Goal: Obtain resource: Download file/media

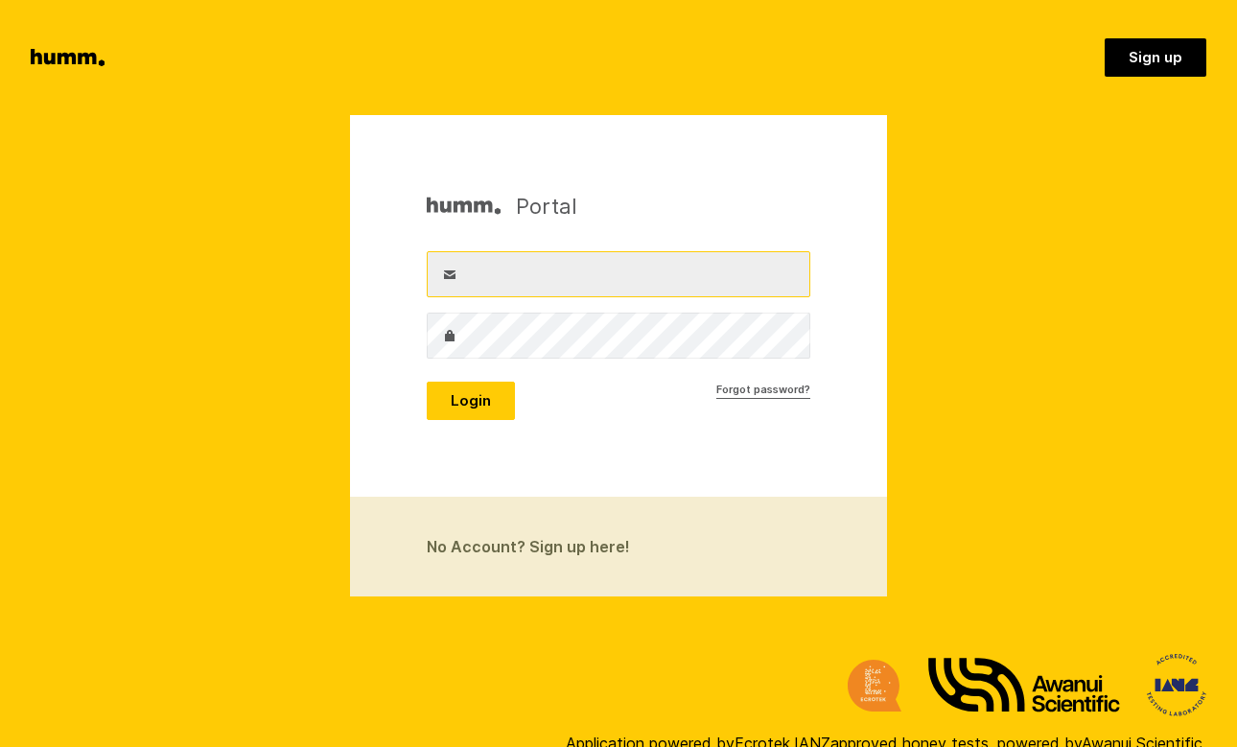
type input "chris@mieleapiaries.com"
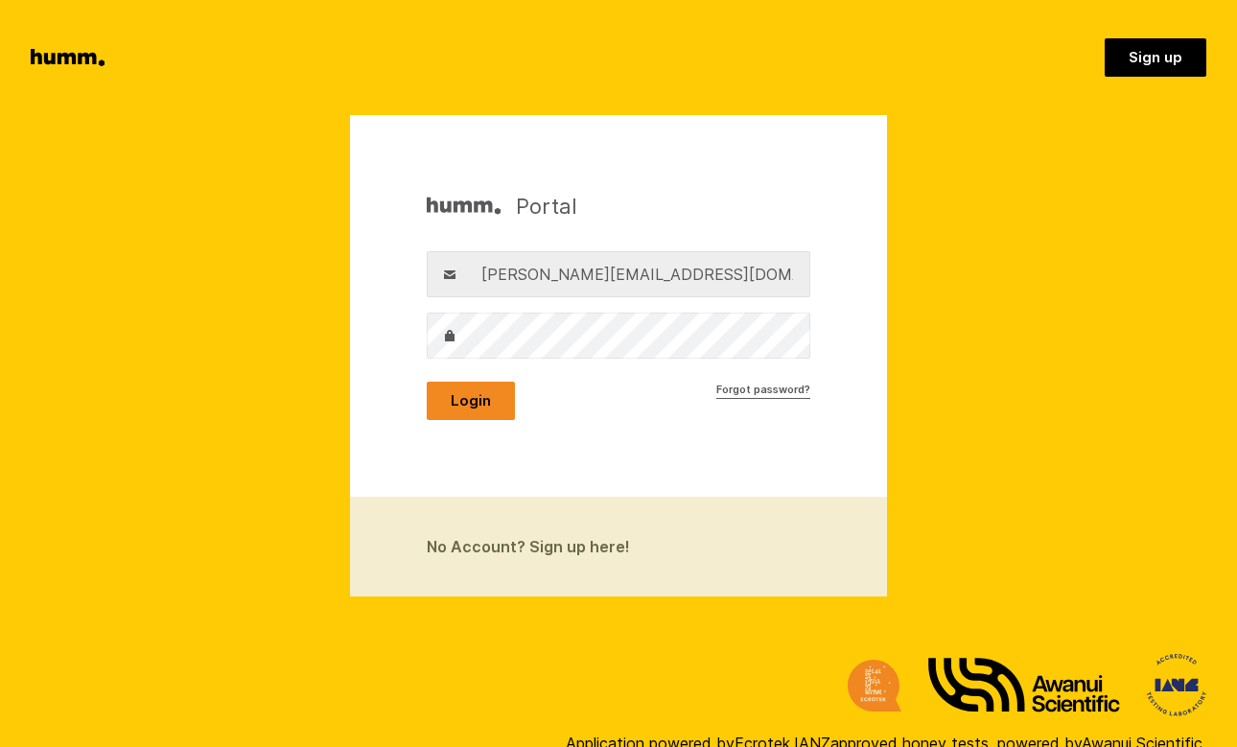
click at [484, 386] on button "Login" at bounding box center [471, 401] width 88 height 38
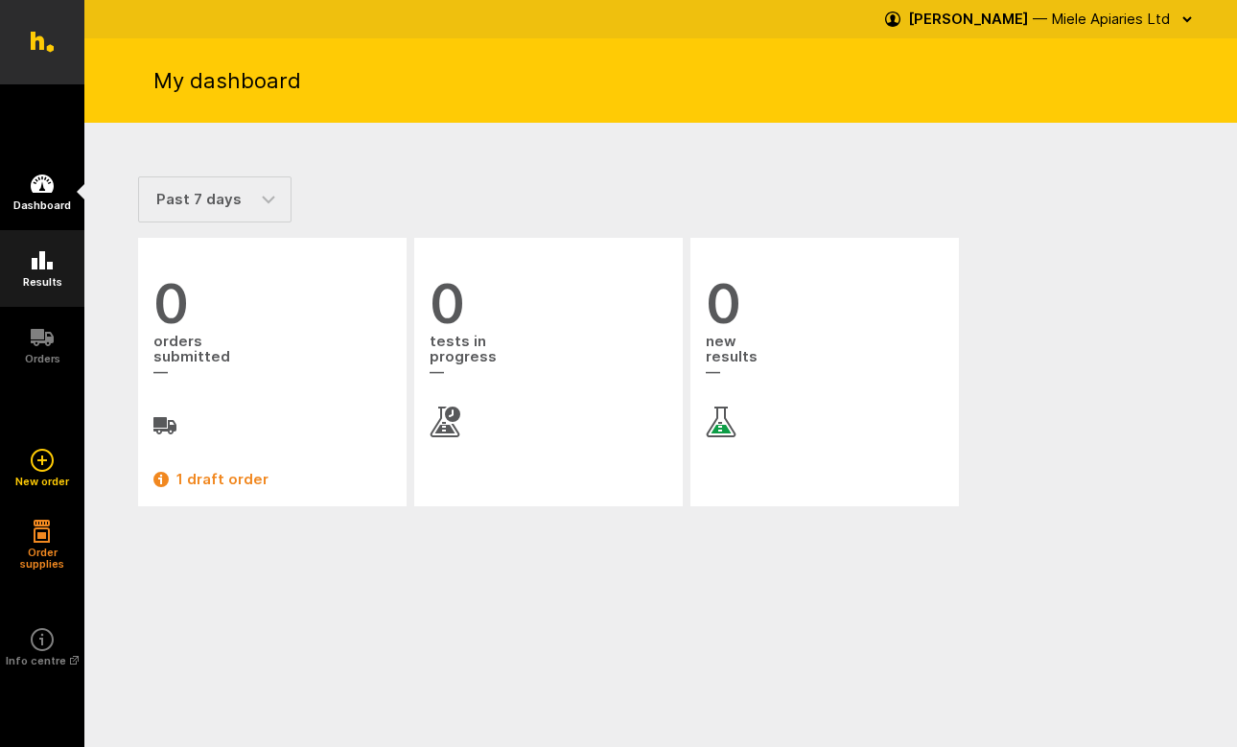
click at [36, 273] on link "Results" at bounding box center [42, 268] width 84 height 77
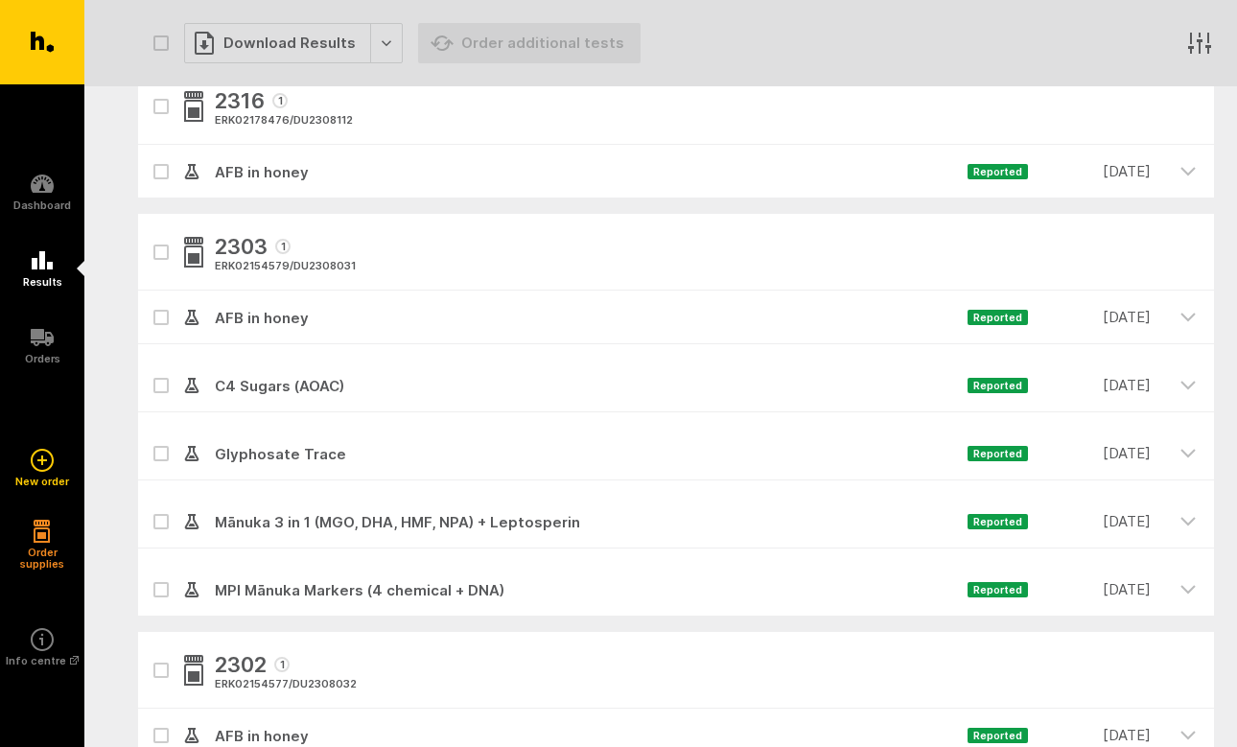
scroll to position [3601, 0]
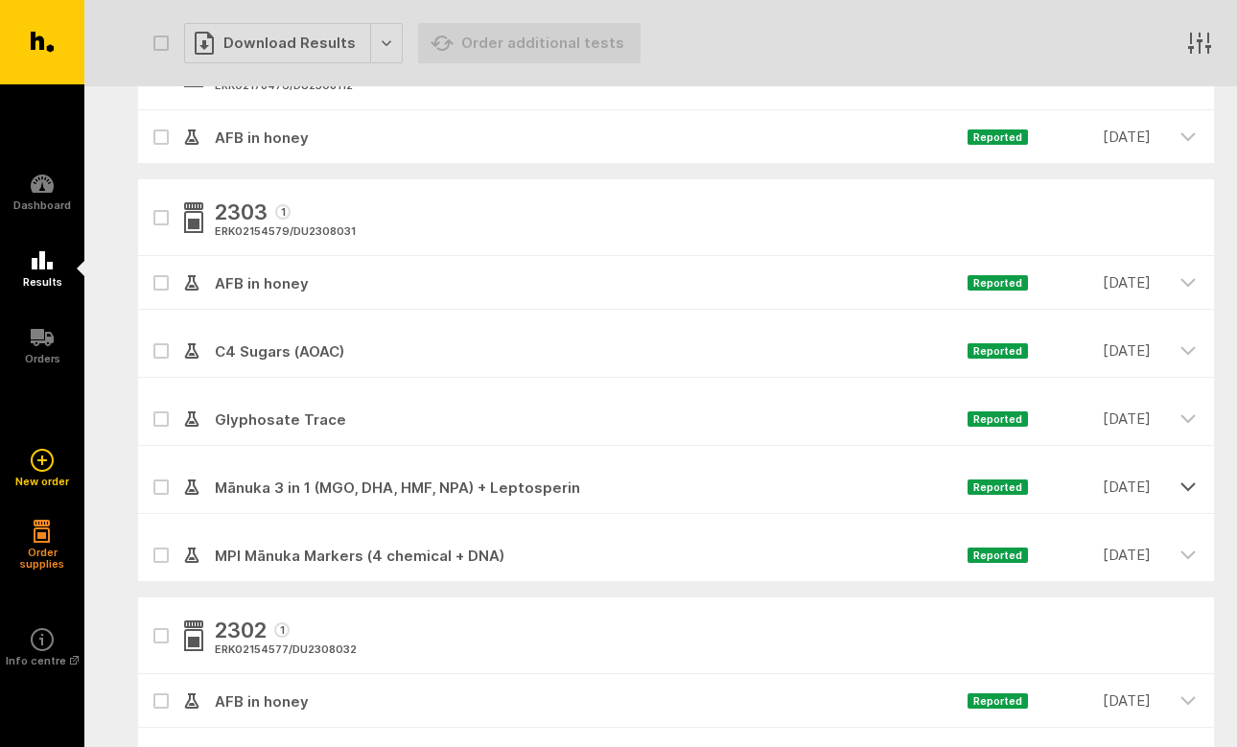
click at [1185, 482] on icon "button" at bounding box center [1188, 486] width 17 height 17
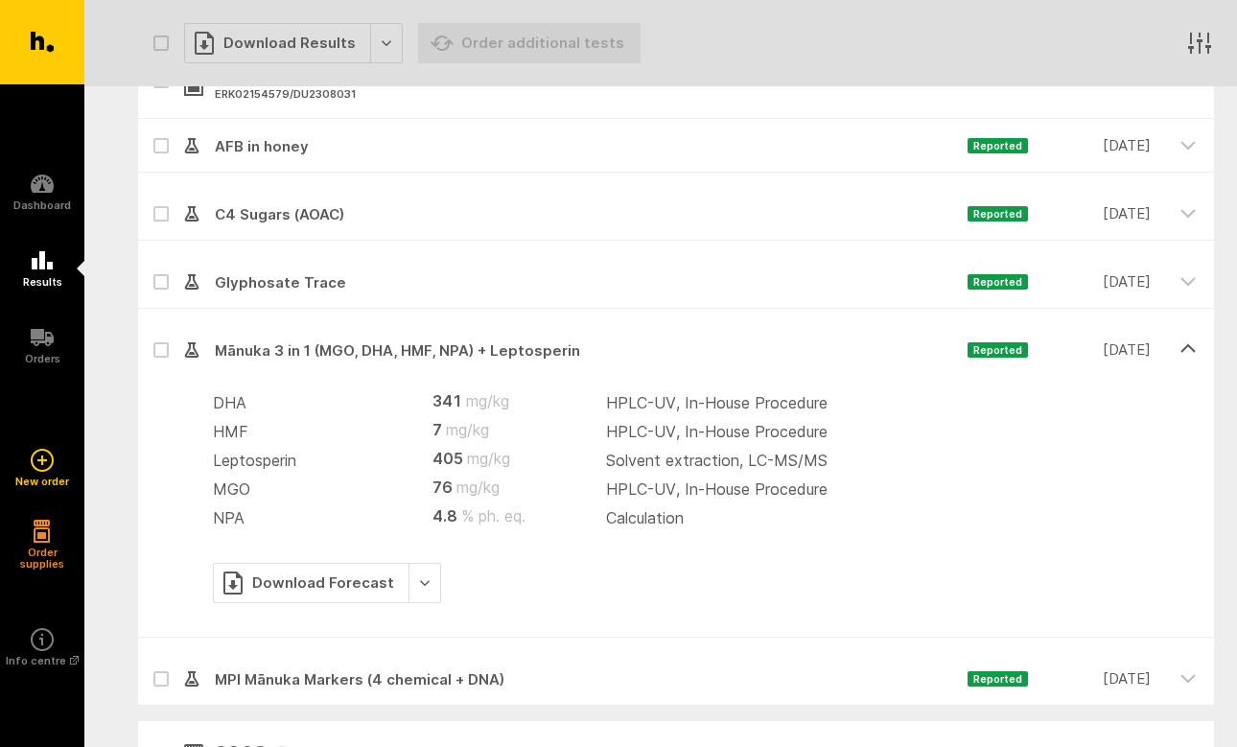
scroll to position [3751, 0]
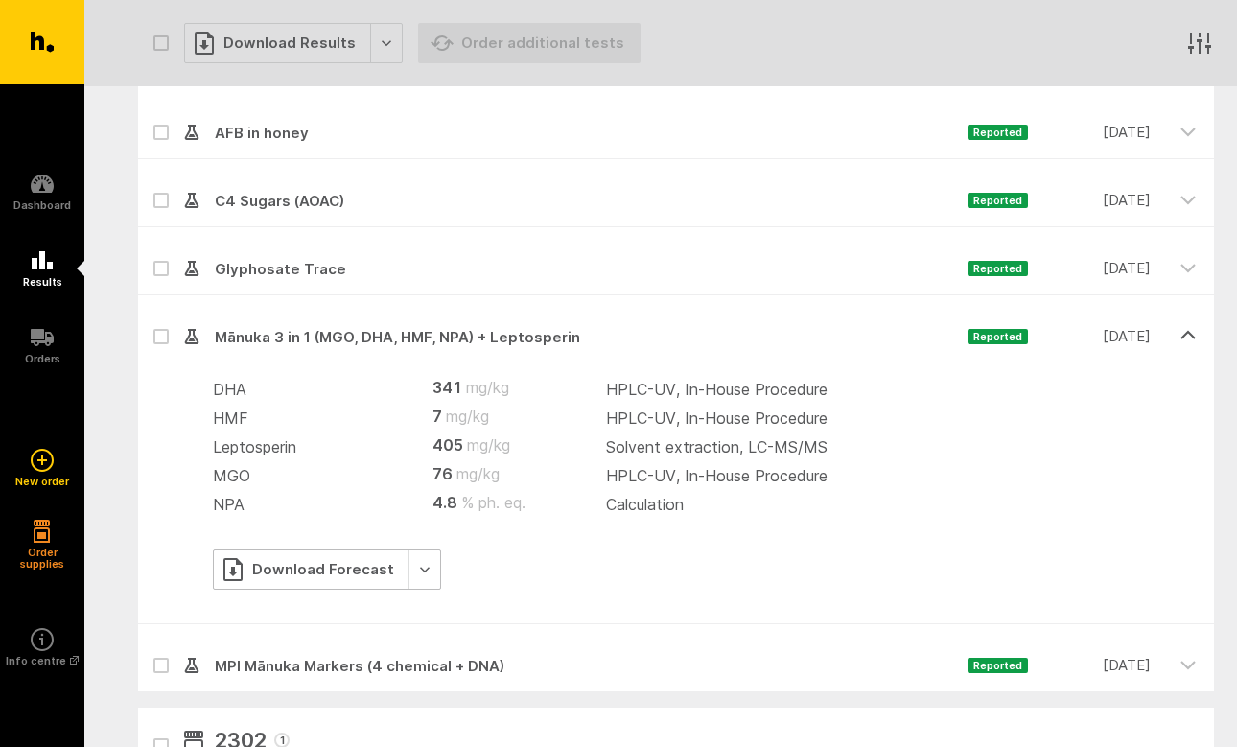
click at [317, 565] on div "Download Forecast" at bounding box center [327, 570] width 228 height 40
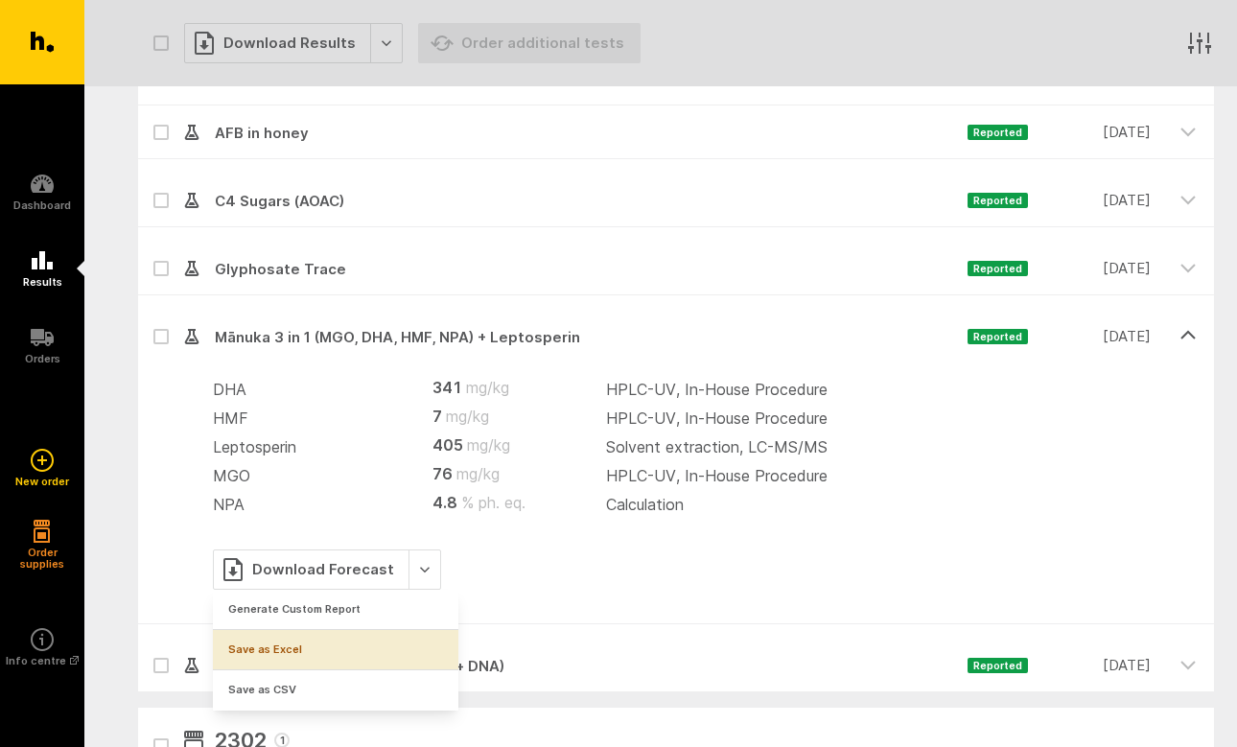
click at [289, 653] on link "Save as Excel" at bounding box center [336, 649] width 246 height 39
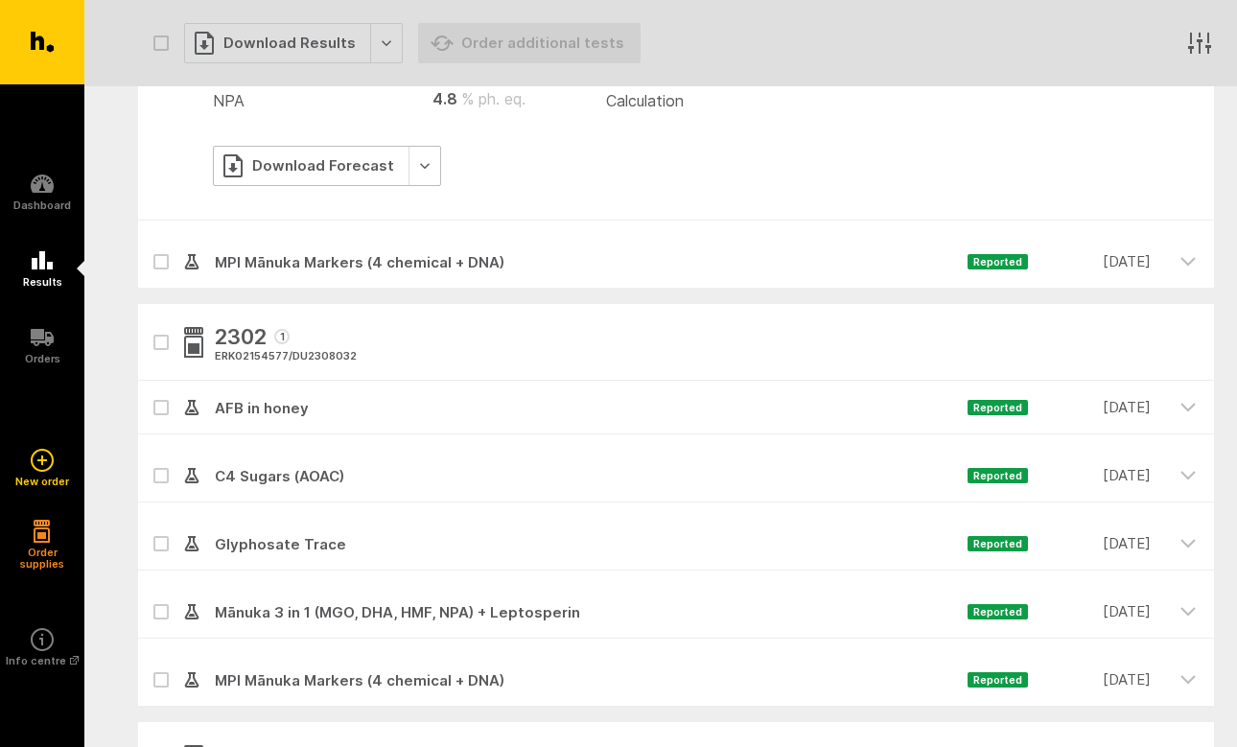
scroll to position [4217, 0]
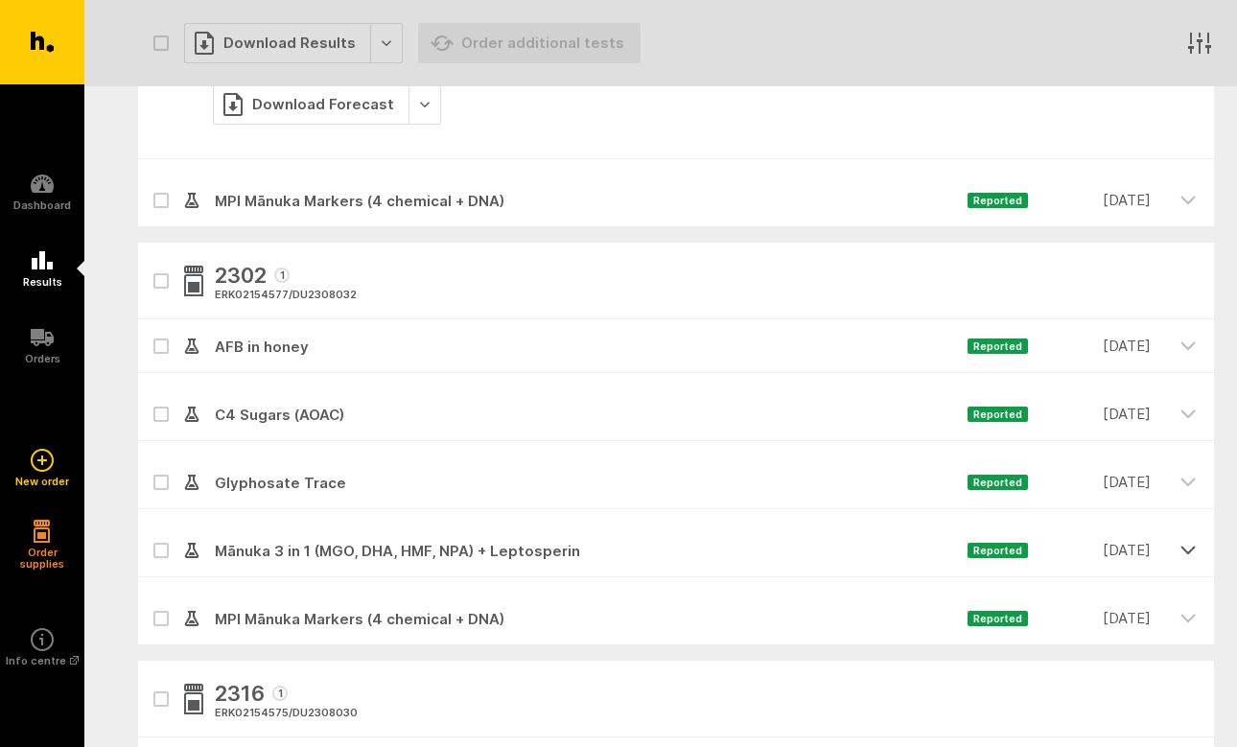
click at [1191, 550] on icon "button" at bounding box center [1188, 550] width 13 height 7
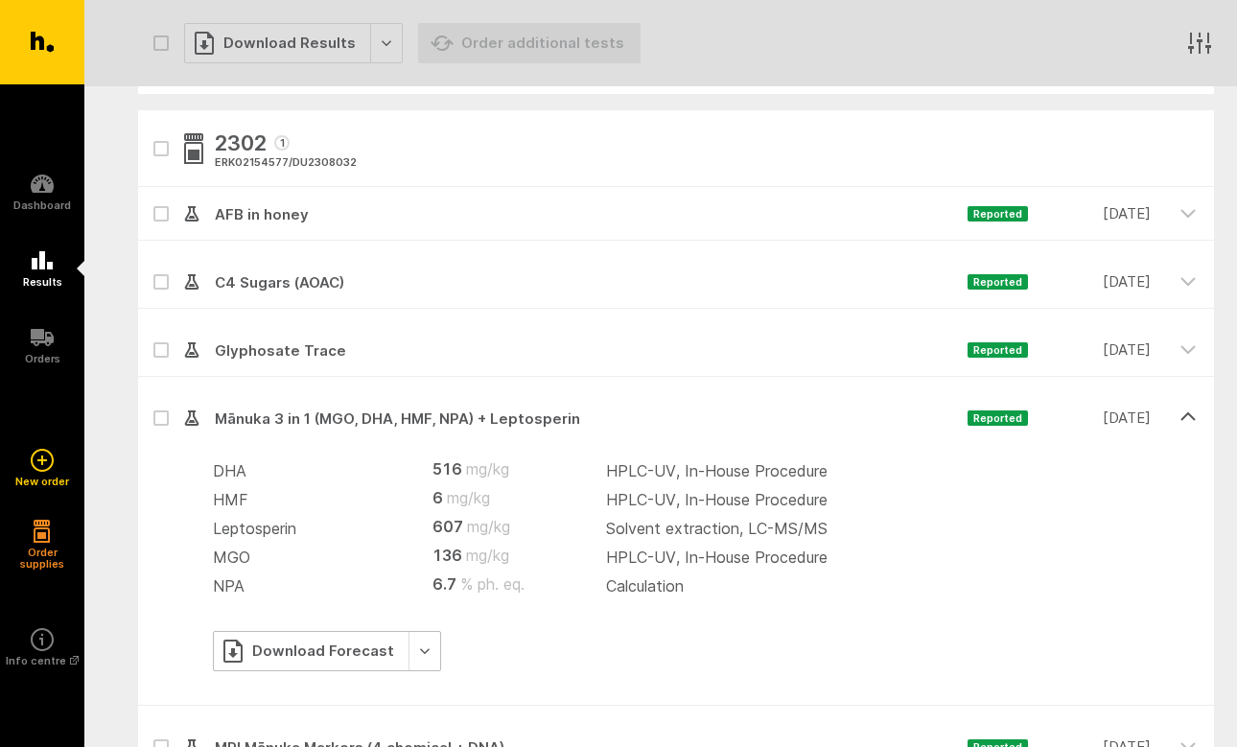
scroll to position [4427, 0]
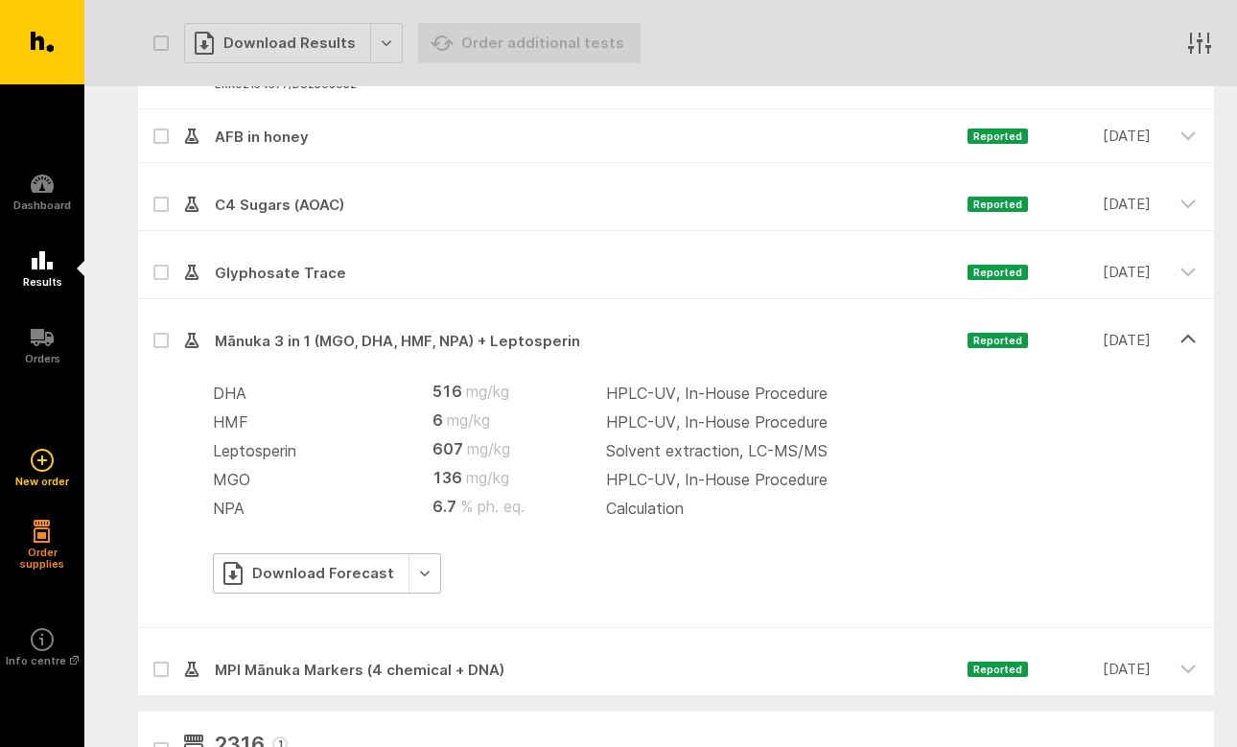
click at [307, 572] on div "Download Forecast" at bounding box center [327, 573] width 228 height 40
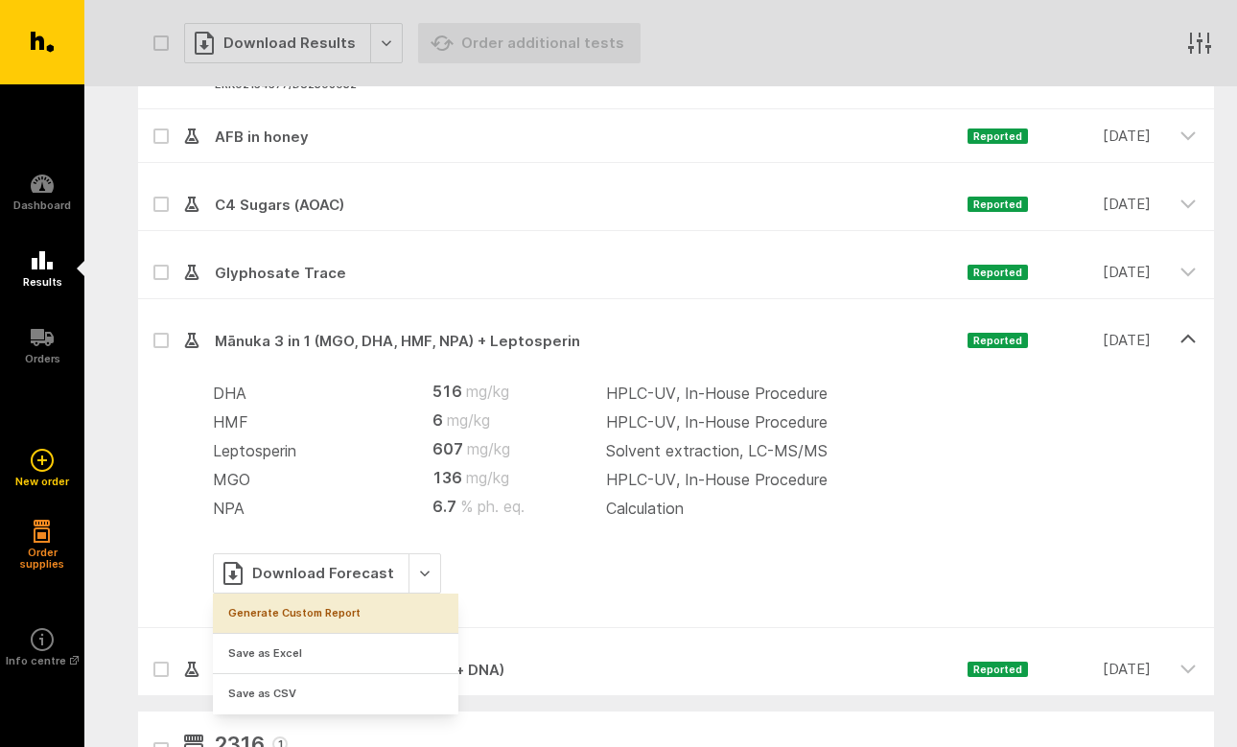
click at [296, 608] on link "Generate Custom Report" at bounding box center [336, 613] width 246 height 39
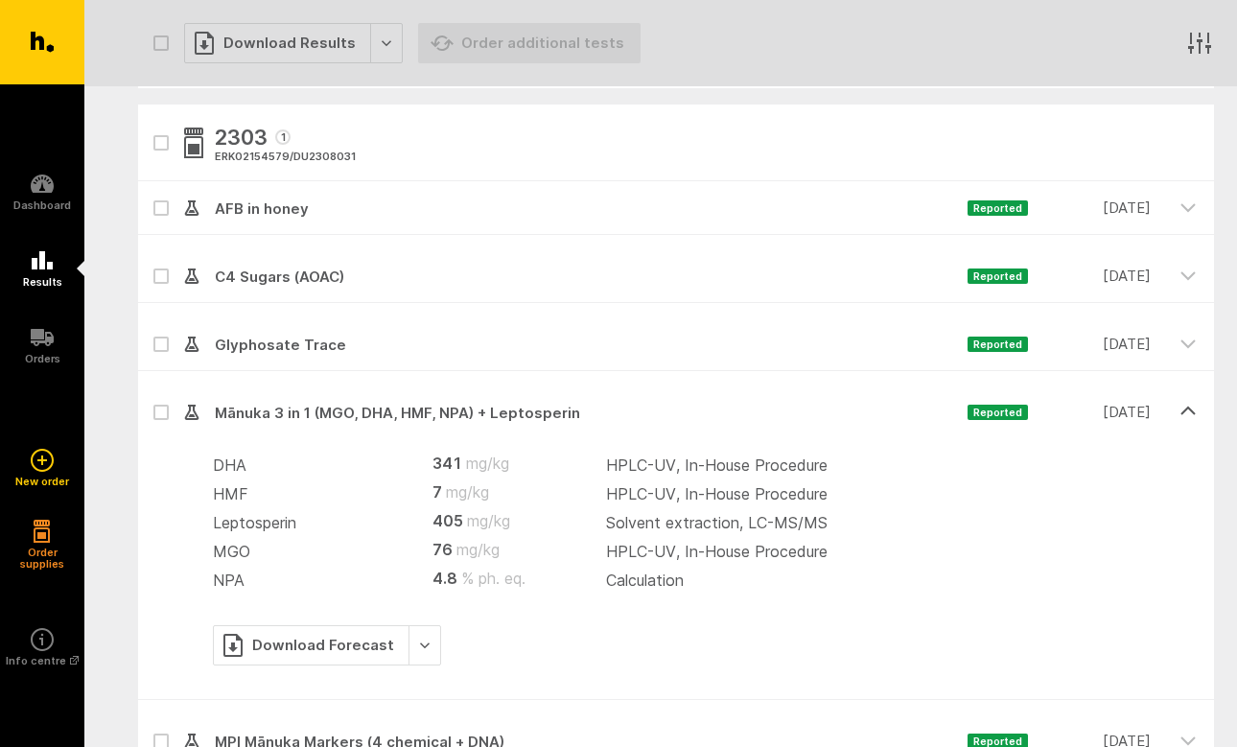
scroll to position [3675, 0]
click at [349, 645] on div "Download Forecast" at bounding box center [327, 646] width 228 height 40
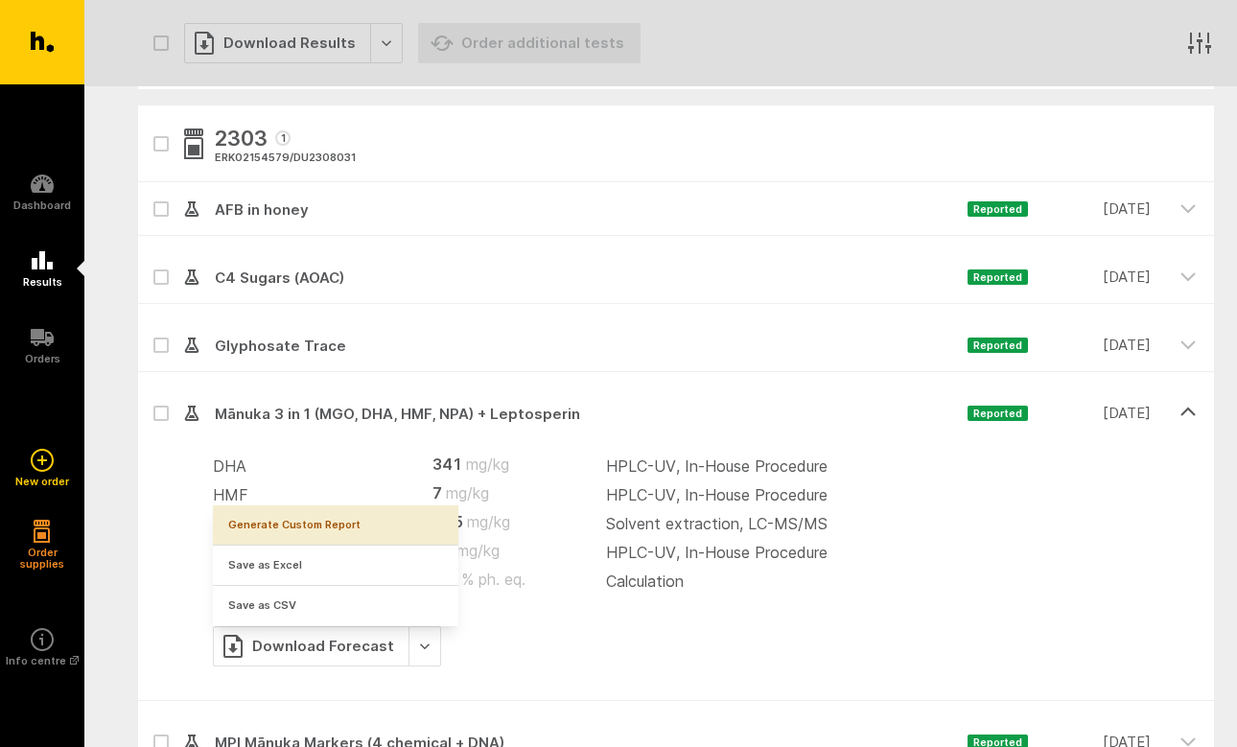
click at [282, 529] on link "Generate Custom Report" at bounding box center [336, 524] width 246 height 39
